Goal: Task Accomplishment & Management: Use online tool/utility

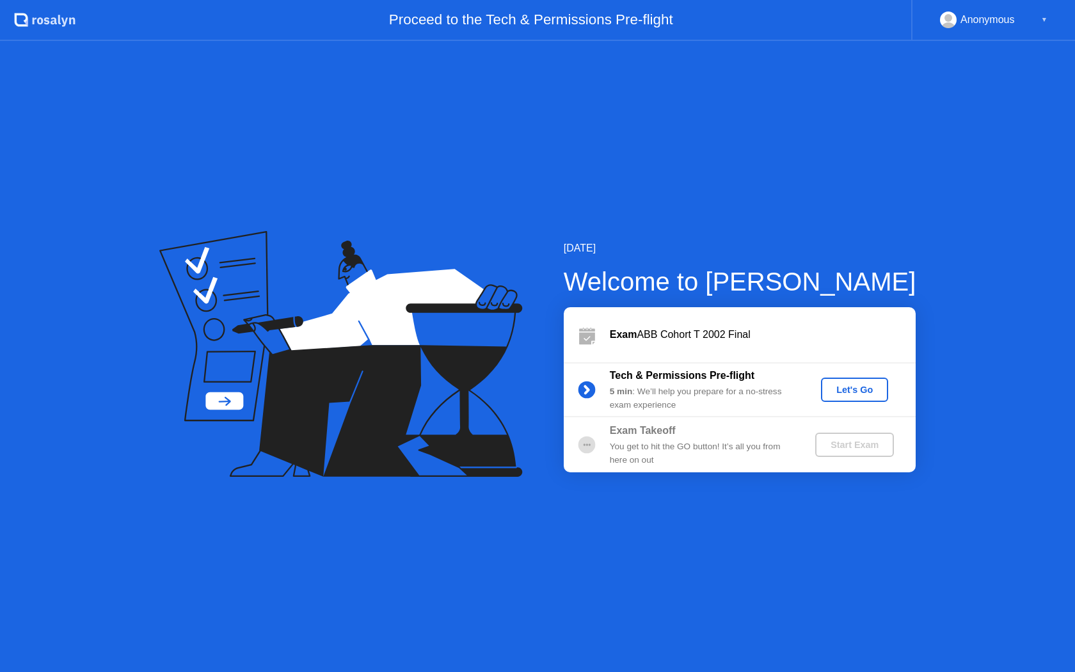
click at [835, 392] on div "Let's Go" at bounding box center [854, 389] width 57 height 10
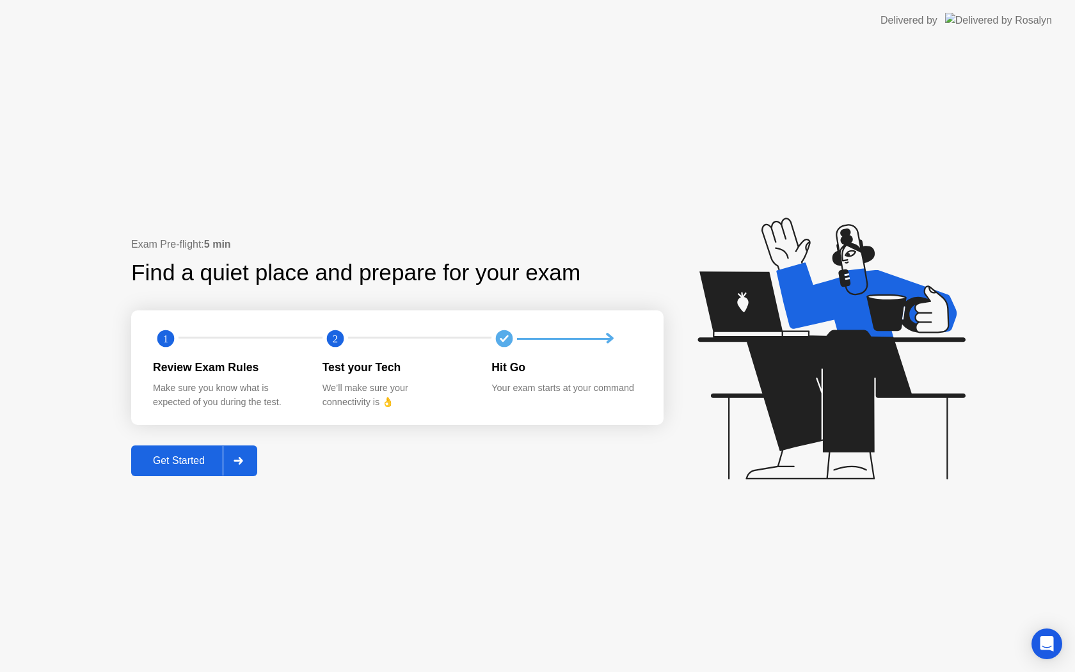
click at [202, 455] on div "Get Started" at bounding box center [179, 461] width 88 height 12
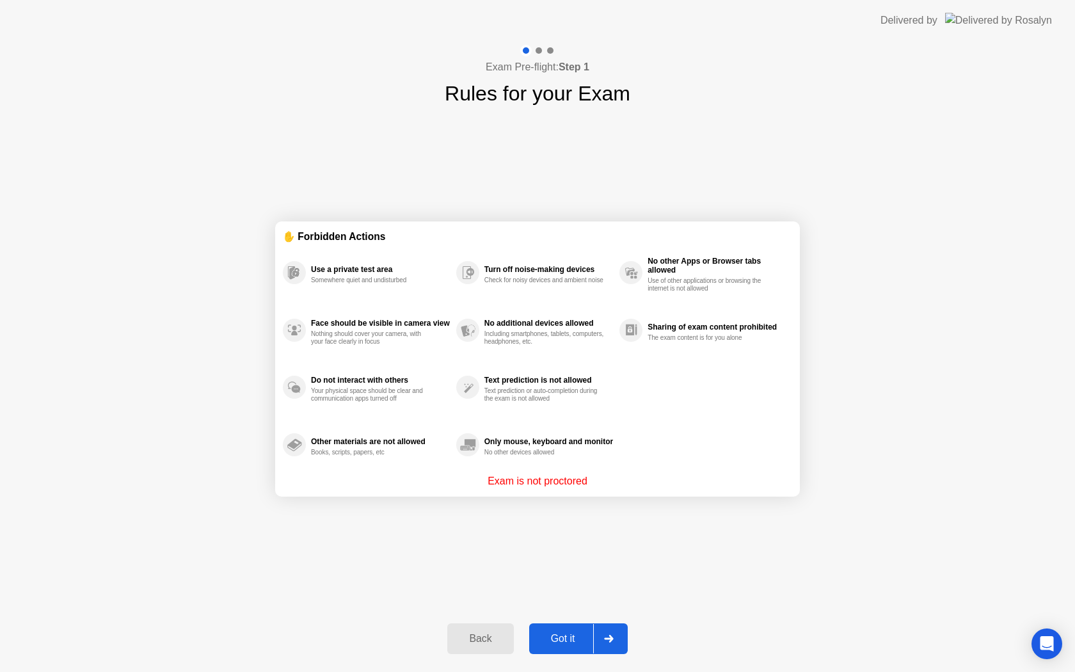
click at [579, 642] on div "Got it" at bounding box center [563, 639] width 60 height 12
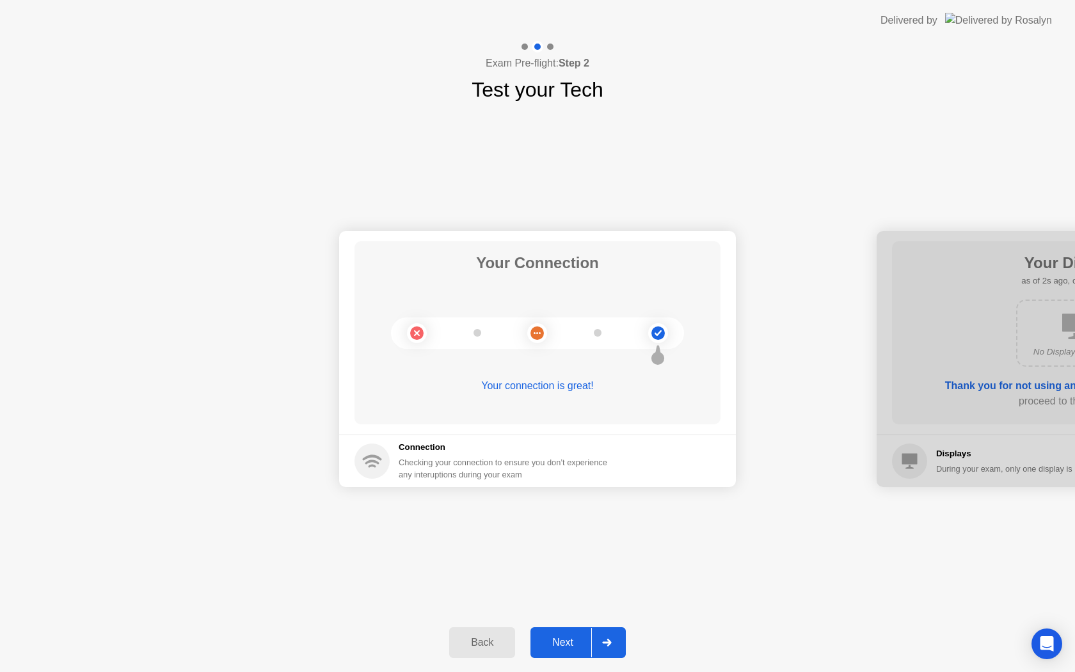
click at [579, 642] on div "Next" at bounding box center [562, 643] width 57 height 12
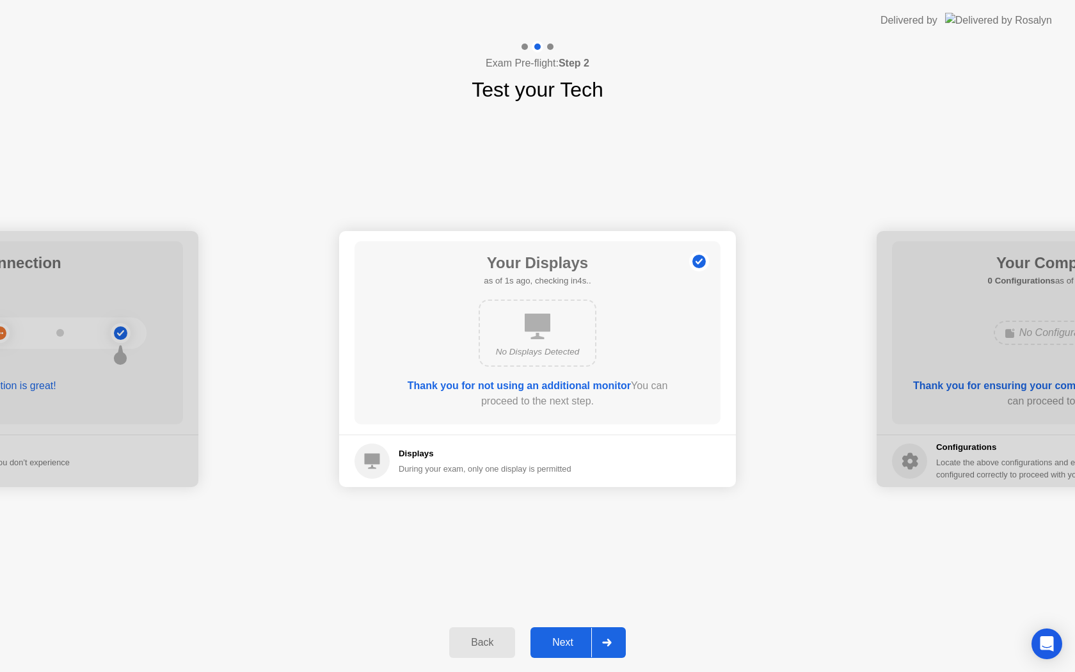
click at [579, 642] on div "Next" at bounding box center [562, 643] width 57 height 12
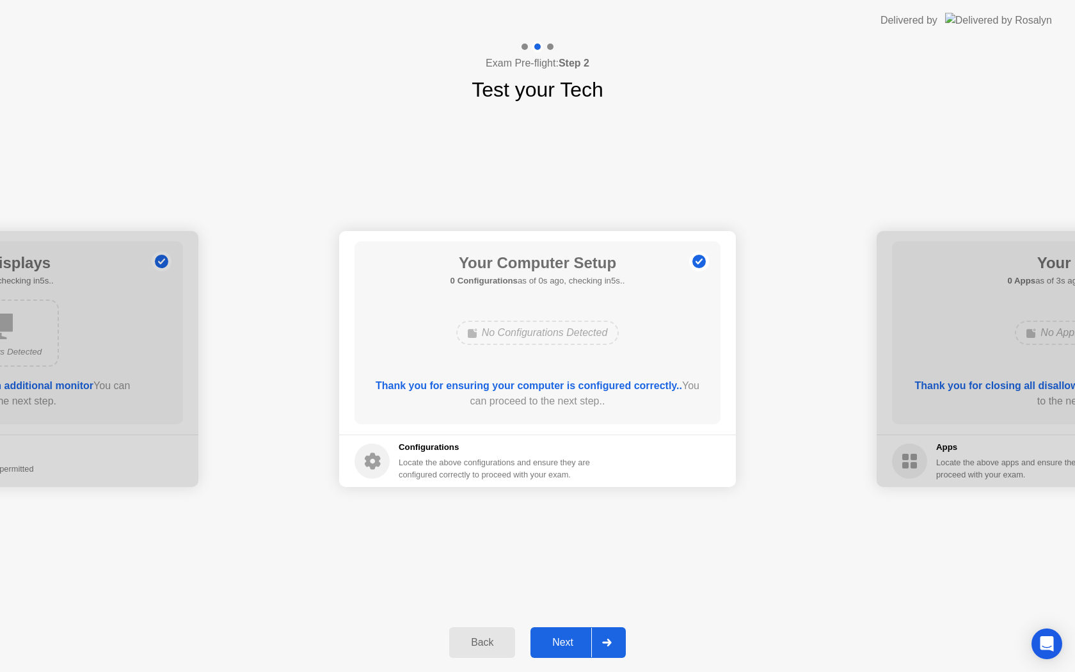
click at [579, 642] on div "Next" at bounding box center [562, 643] width 57 height 12
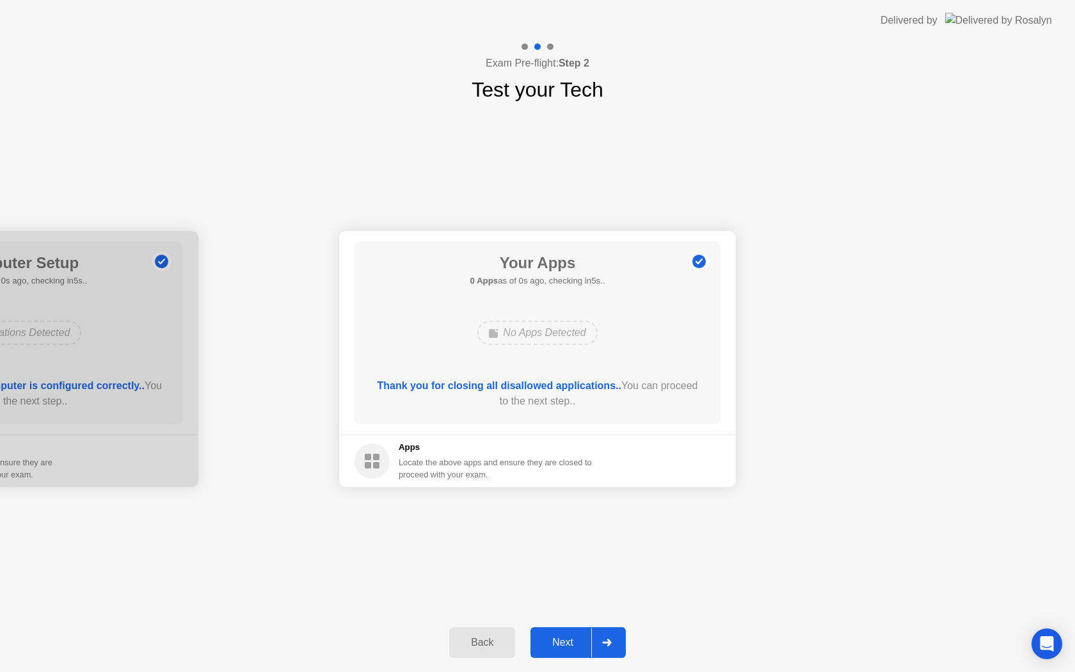
click at [579, 642] on div "Next" at bounding box center [562, 643] width 57 height 12
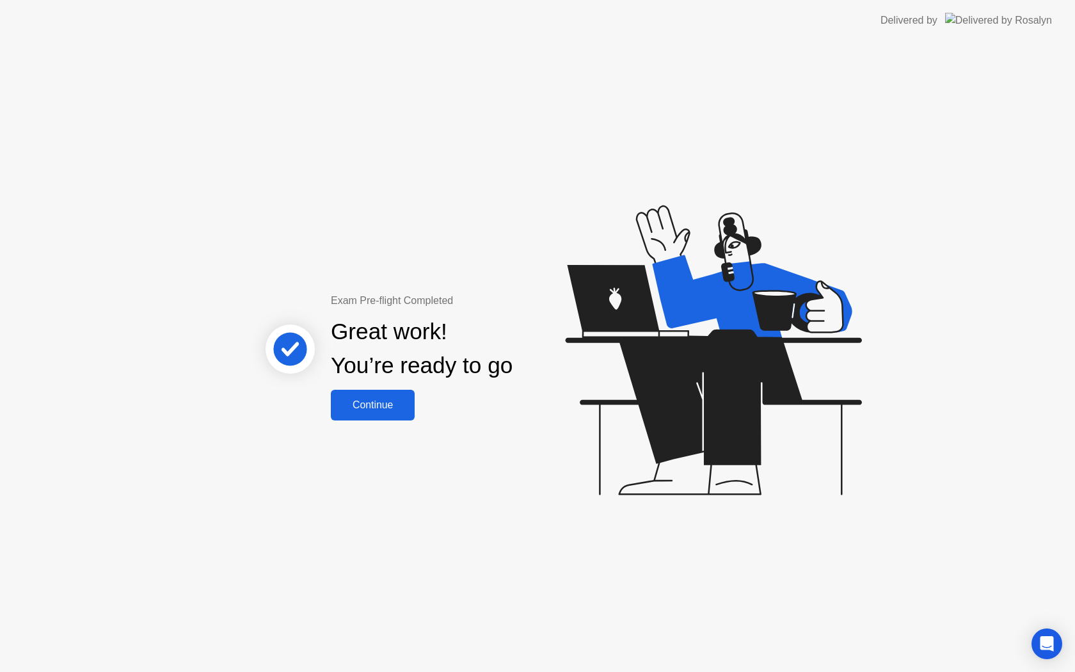
click at [397, 402] on div "Continue" at bounding box center [373, 405] width 76 height 12
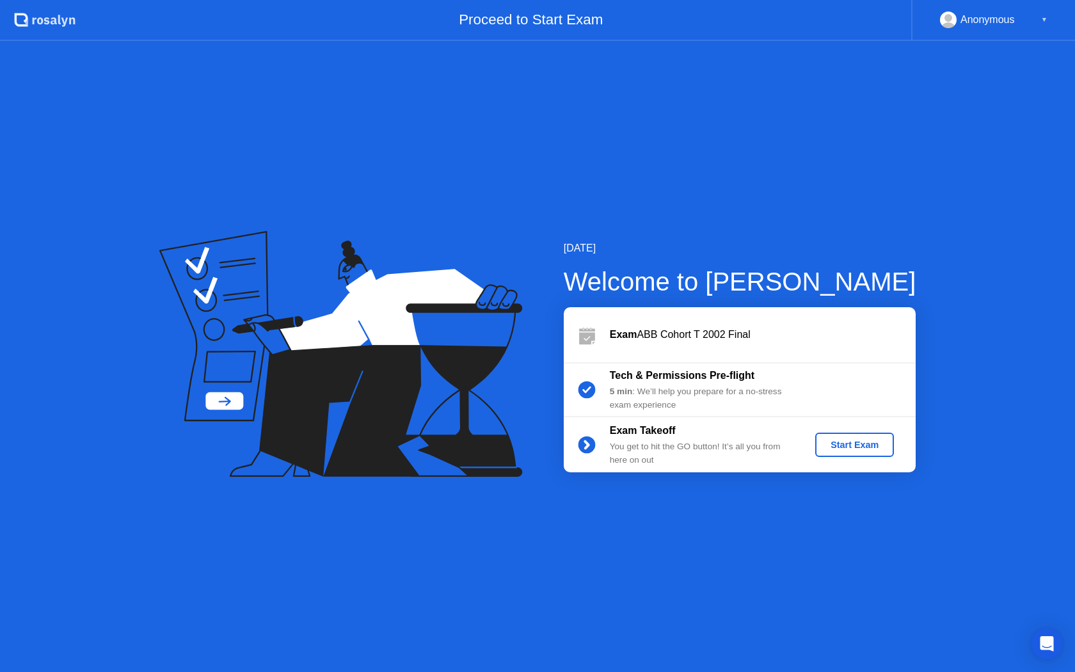
click at [844, 444] on div "Start Exam" at bounding box center [854, 444] width 68 height 10
